Goal: Navigation & Orientation: Find specific page/section

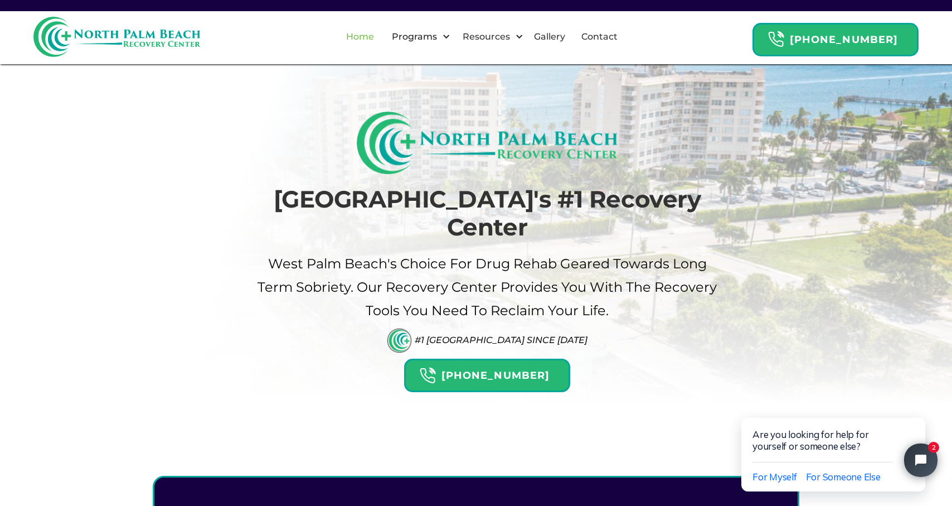
click at [381, 33] on link "Home" at bounding box center [360, 37] width 41 height 36
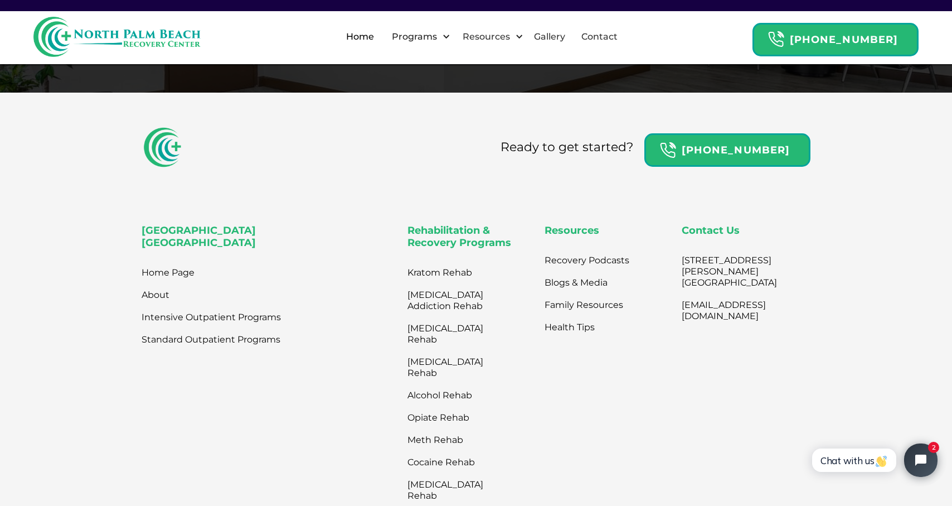
scroll to position [3571, 0]
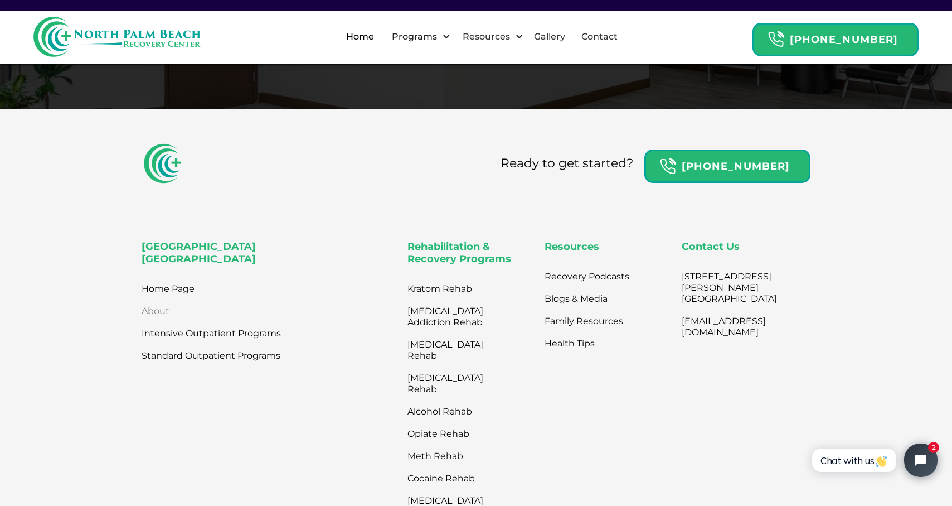
click at [157, 311] on link "About" at bounding box center [156, 311] width 28 height 22
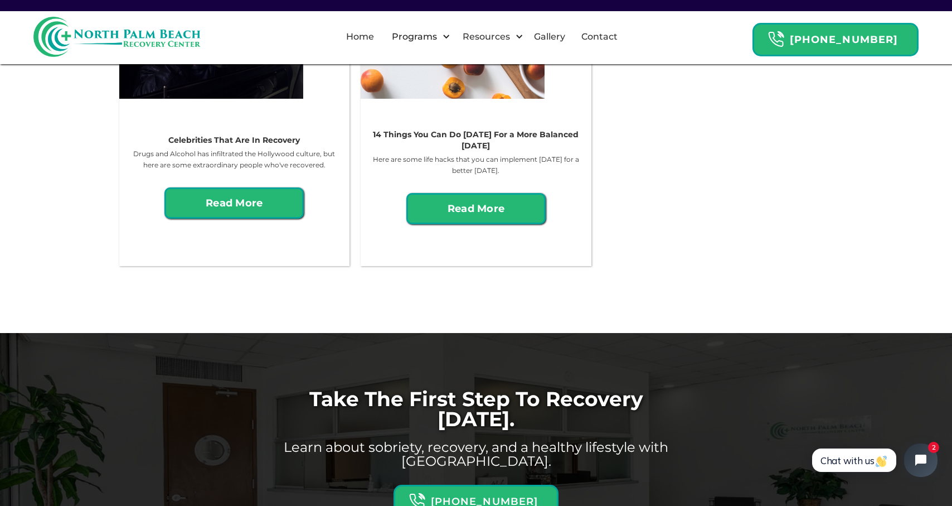
scroll to position [1870, 0]
